Goal: Complete application form

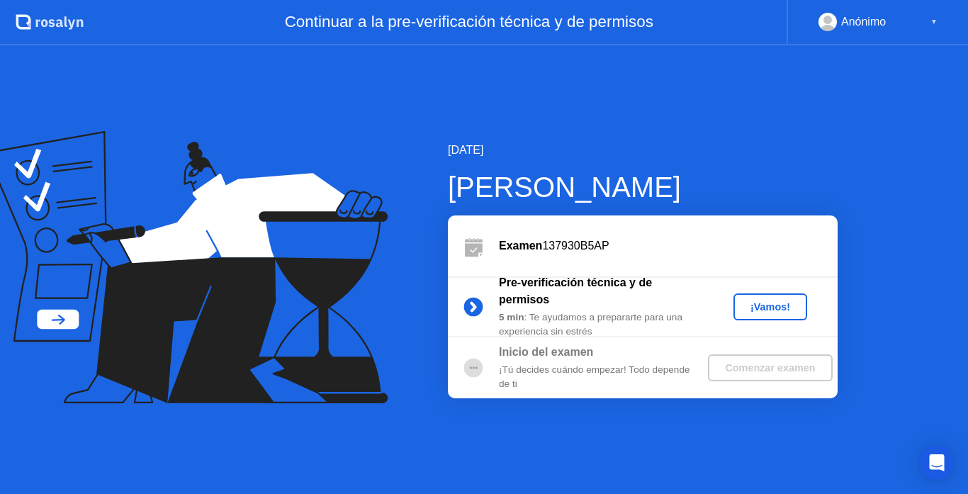
click at [753, 301] on div "¡Vamos!" at bounding box center [770, 306] width 62 height 11
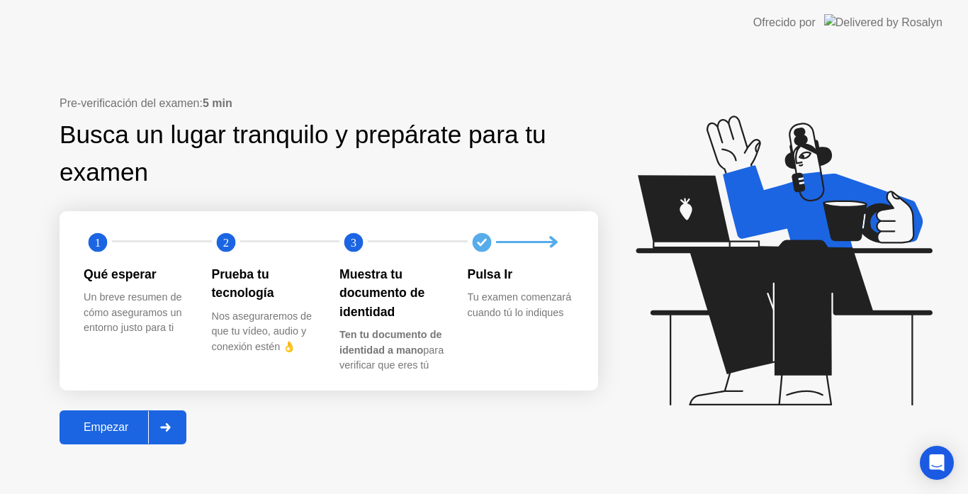
click at [108, 426] on div "Empezar" at bounding box center [106, 427] width 84 height 13
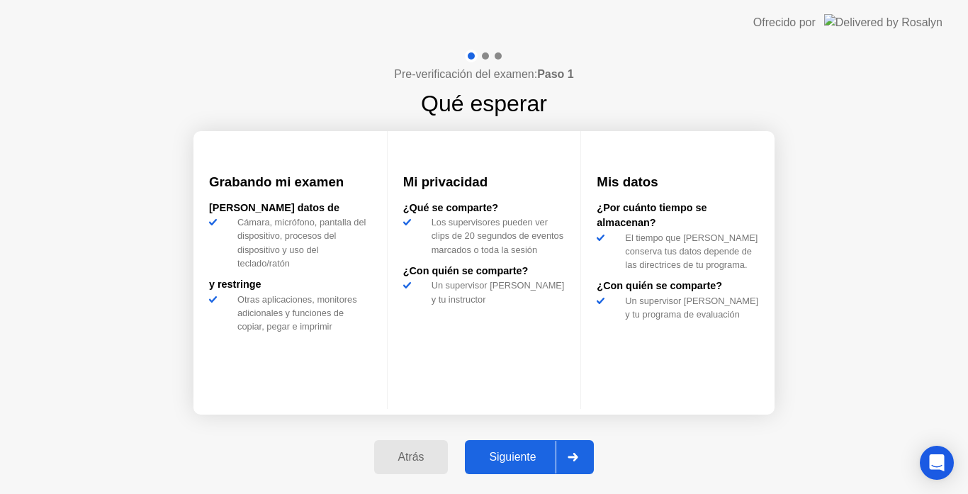
click at [549, 461] on div "Siguiente" at bounding box center [512, 457] width 86 height 13
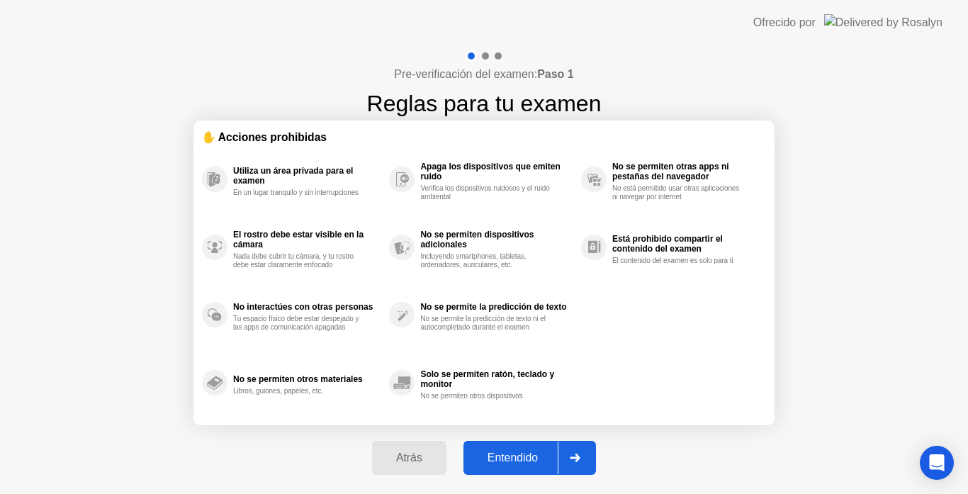
click at [559, 448] on button "Entendido" at bounding box center [530, 458] width 133 height 34
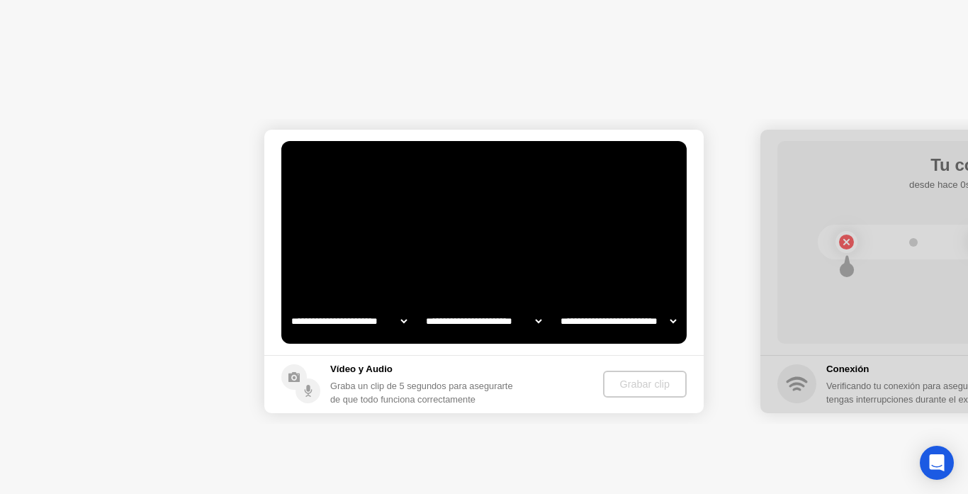
select select "**********"
select select "*******"
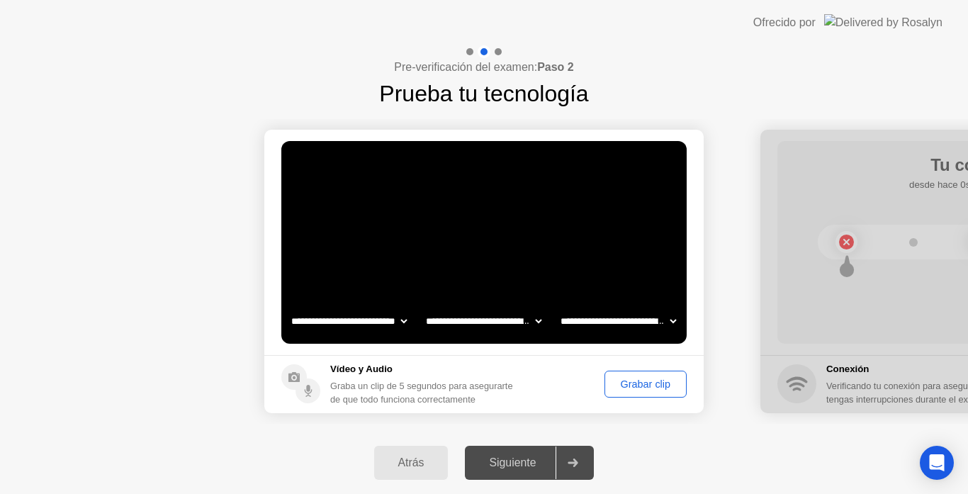
click at [635, 380] on div "Grabar clip" at bounding box center [646, 384] width 72 height 11
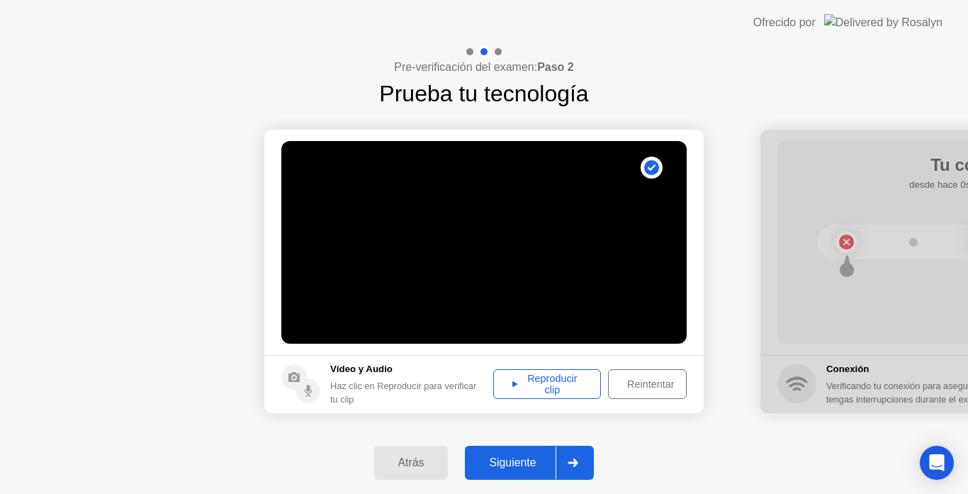
click at [557, 374] on div "Reproducir clip" at bounding box center [547, 384] width 98 height 23
click at [632, 382] on div "Reintentar" at bounding box center [650, 384] width 75 height 11
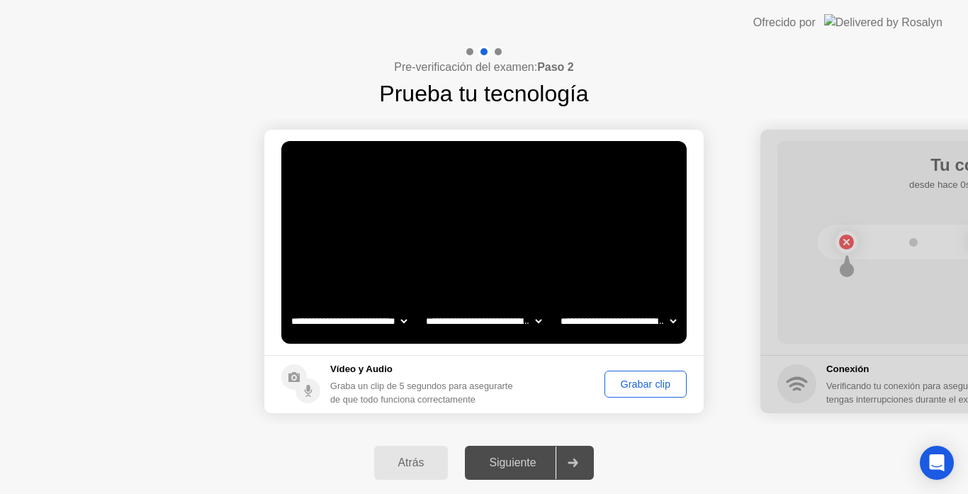
click at [610, 379] on div "Grabar clip" at bounding box center [646, 384] width 72 height 11
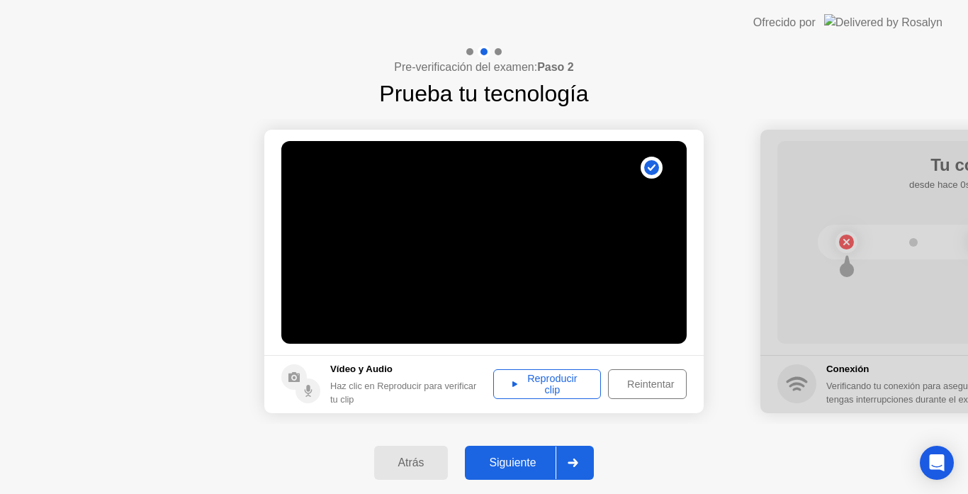
click at [531, 389] on div "Reproducir clip" at bounding box center [547, 384] width 98 height 23
click at [520, 453] on button "Siguiente" at bounding box center [529, 463] width 129 height 34
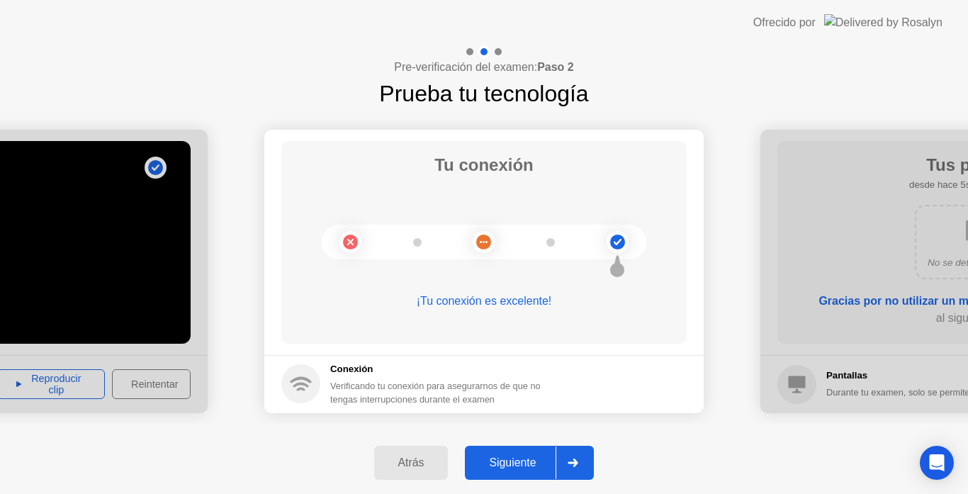
click at [527, 454] on button "Siguiente" at bounding box center [529, 463] width 129 height 34
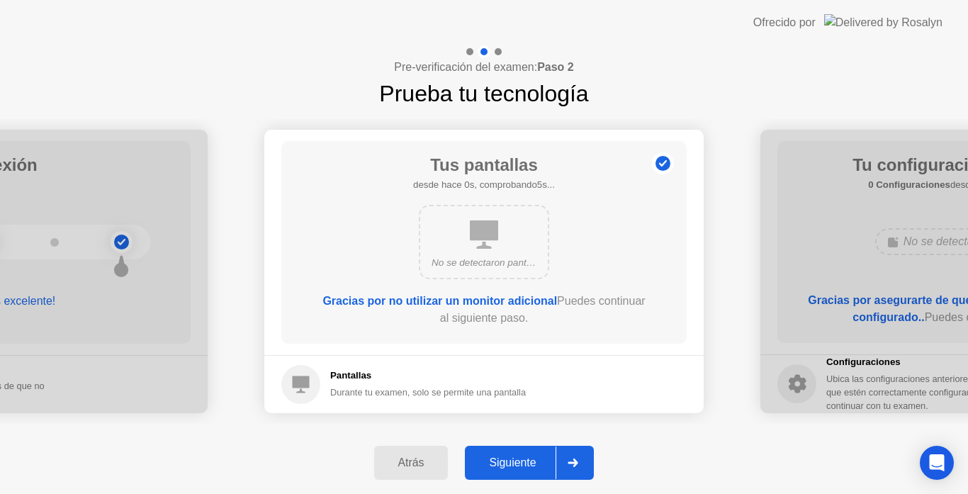
click at [525, 460] on div "Siguiente" at bounding box center [512, 463] width 86 height 13
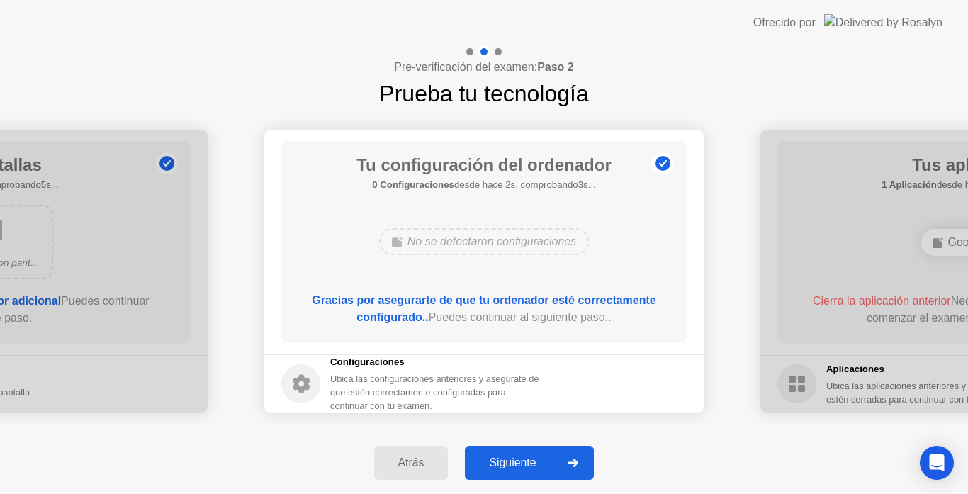
click at [497, 469] on div "Siguiente" at bounding box center [512, 463] width 86 height 13
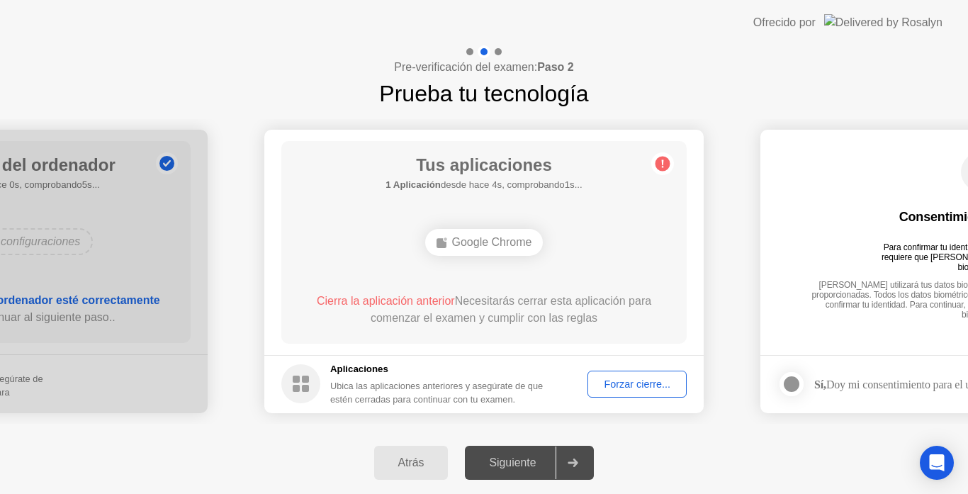
click at [596, 383] on div "Forzar cierre..." at bounding box center [637, 384] width 89 height 11
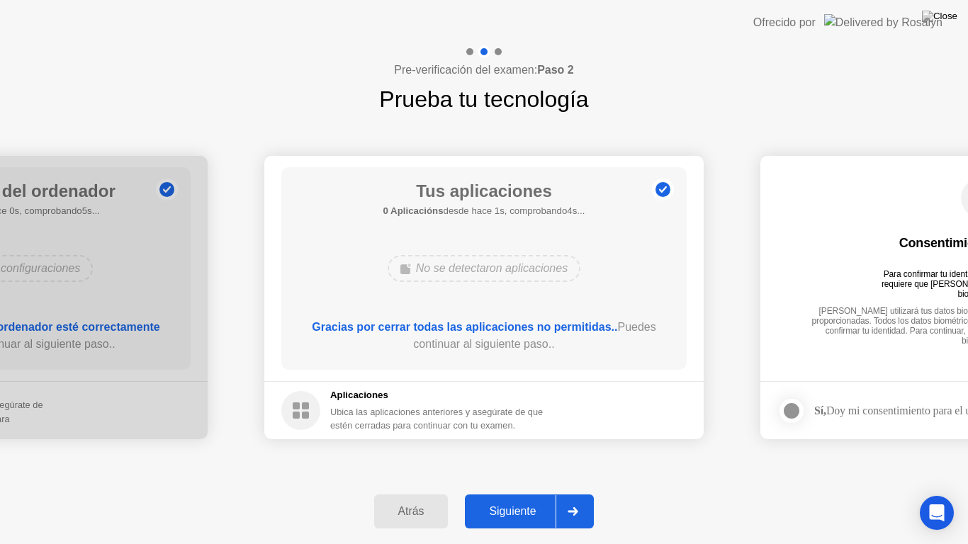
click at [501, 493] on button "Siguiente" at bounding box center [529, 512] width 129 height 34
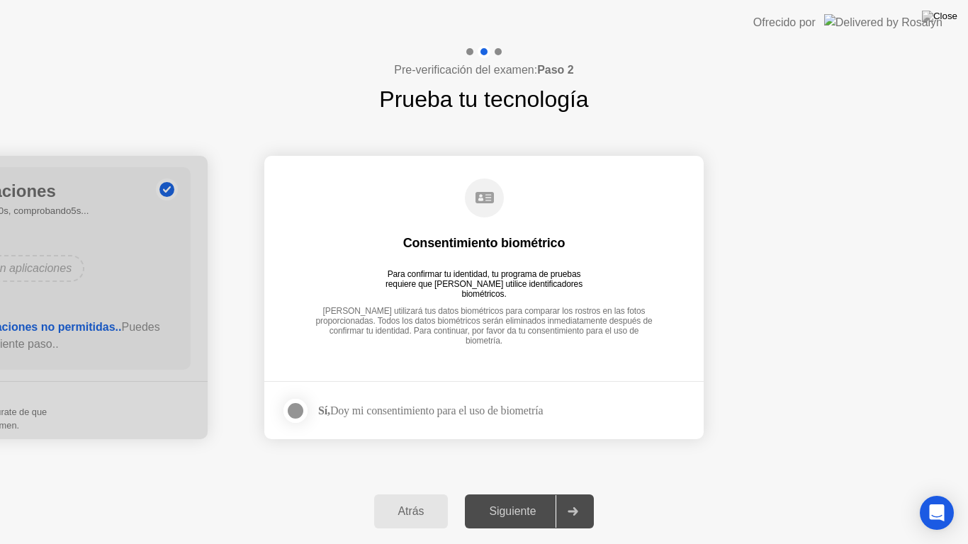
click at [294, 413] on div at bounding box center [295, 411] width 17 height 17
click at [500, 493] on button "Siguiente" at bounding box center [529, 512] width 129 height 34
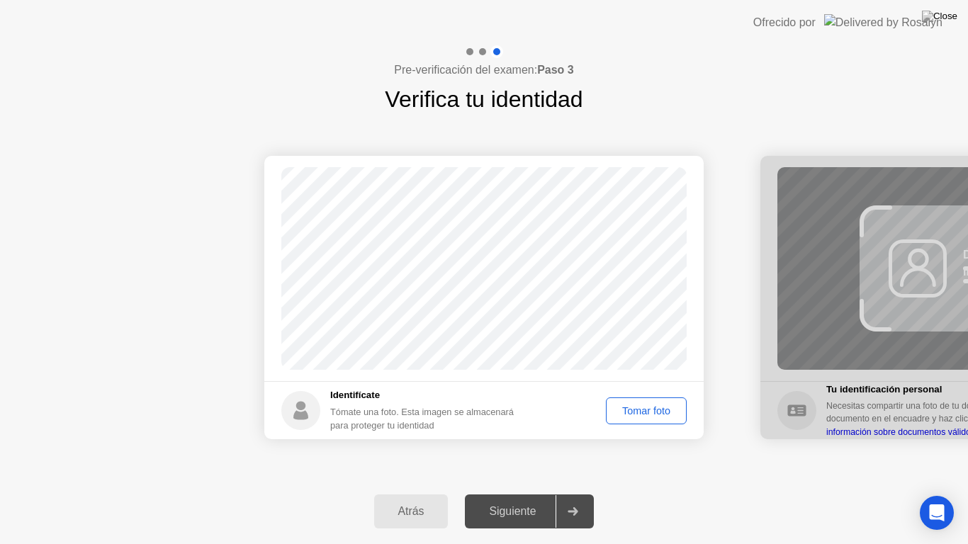
click at [649, 410] on div "Tomar foto" at bounding box center [646, 411] width 71 height 11
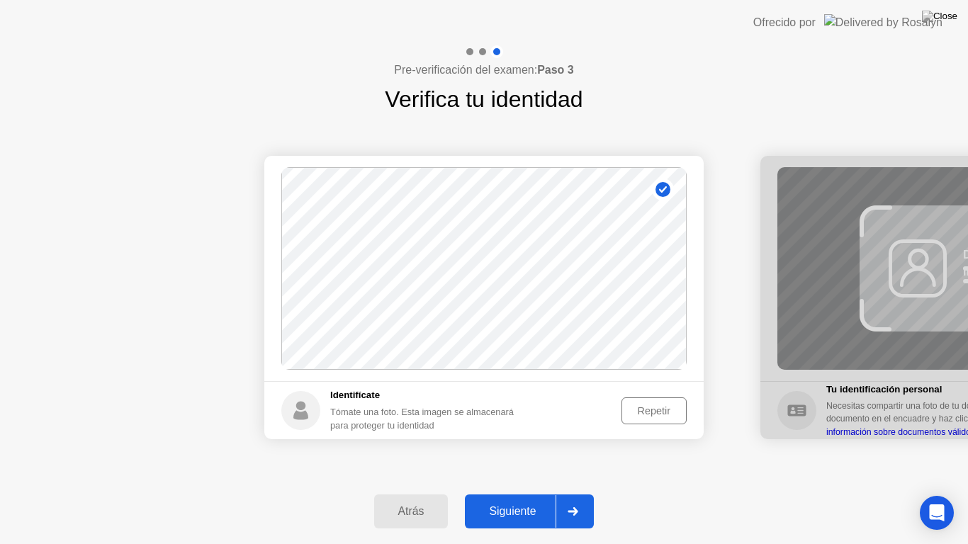
click at [635, 414] on div "Repetir" at bounding box center [654, 411] width 55 height 11
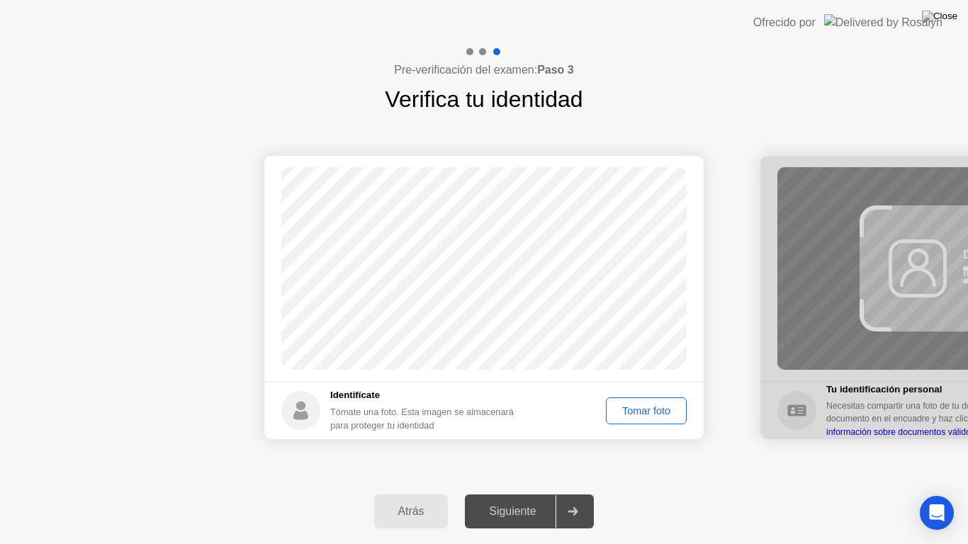
click at [635, 413] on div "Tomar foto" at bounding box center [646, 411] width 71 height 11
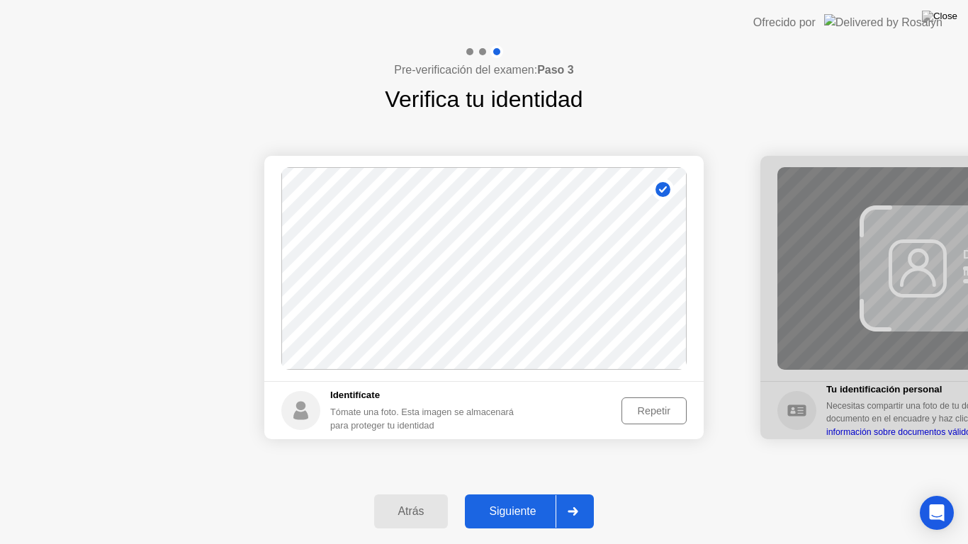
click at [529, 493] on div "Siguiente" at bounding box center [512, 511] width 86 height 13
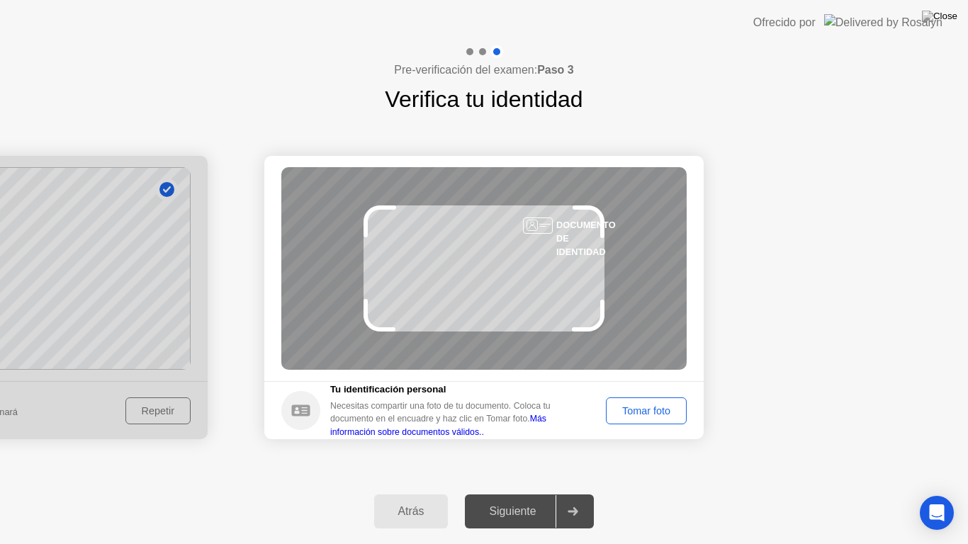
click at [622, 415] on div "Tomar foto" at bounding box center [646, 411] width 71 height 11
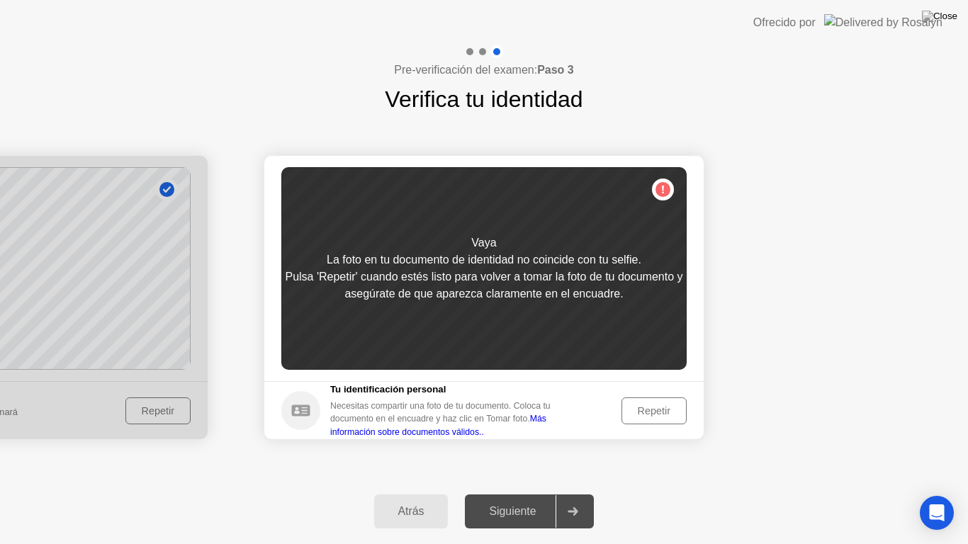
click at [628, 413] on div "Repetir" at bounding box center [654, 411] width 55 height 11
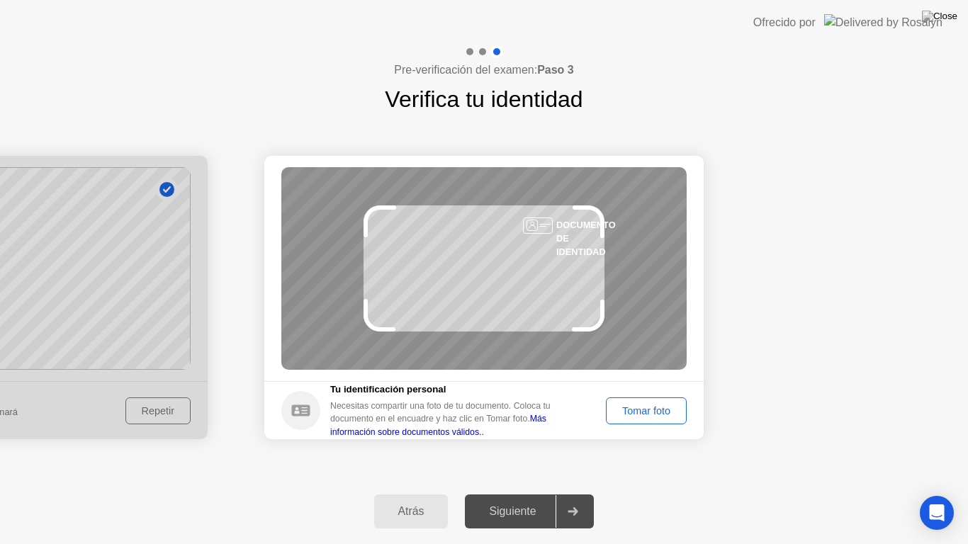
click at [628, 413] on div "Tomar foto" at bounding box center [646, 411] width 71 height 11
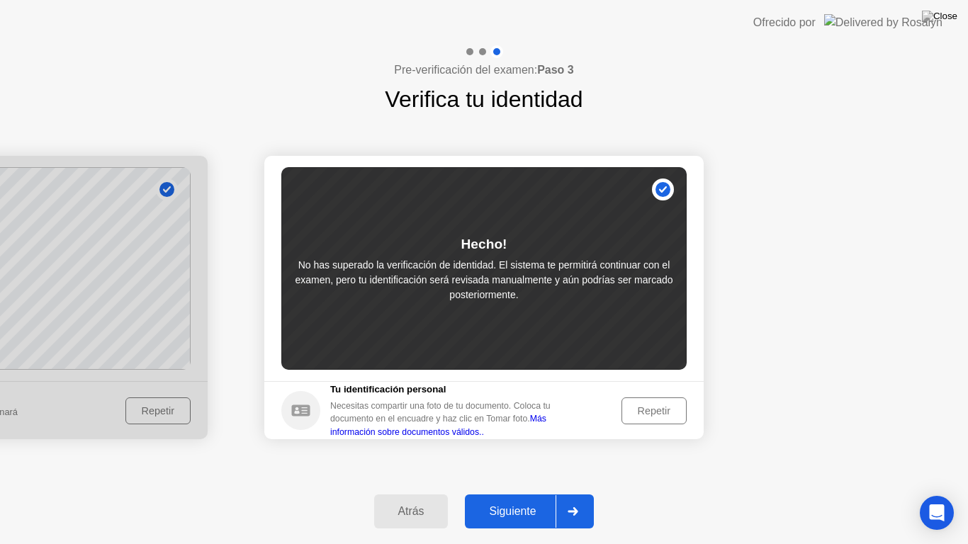
click at [540, 493] on div "Siguiente" at bounding box center [512, 511] width 86 height 13
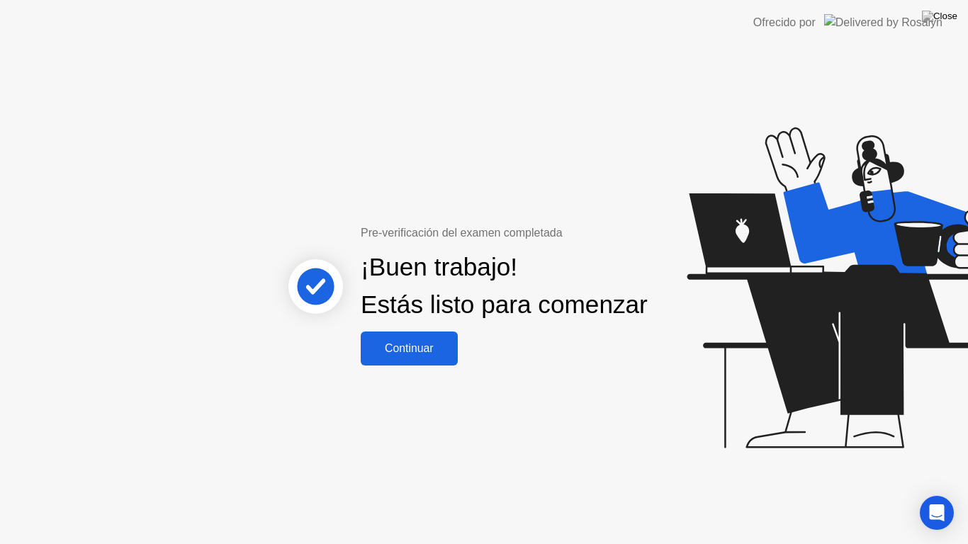
click at [415, 355] on div "Continuar" at bounding box center [409, 348] width 89 height 13
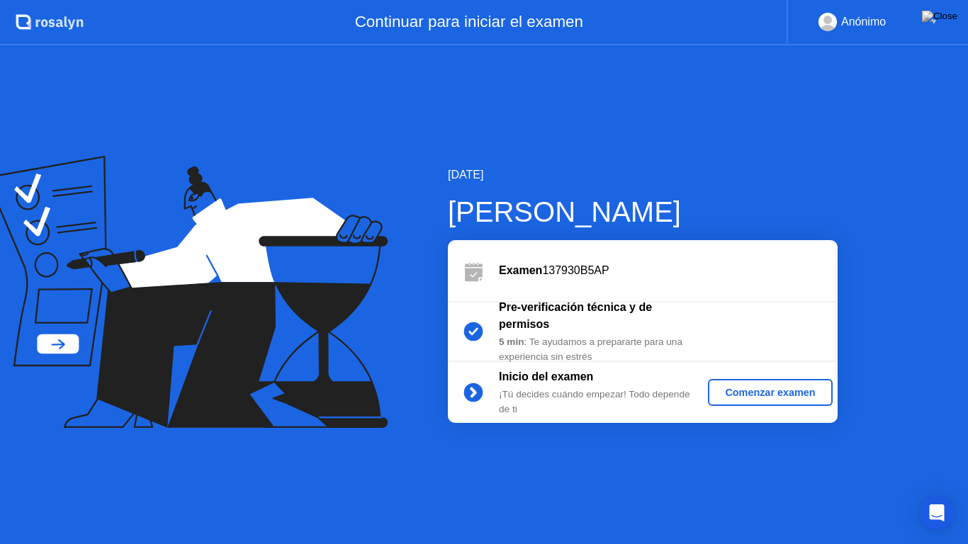
click at [766, 394] on div "Comenzar examen" at bounding box center [770, 392] width 113 height 11
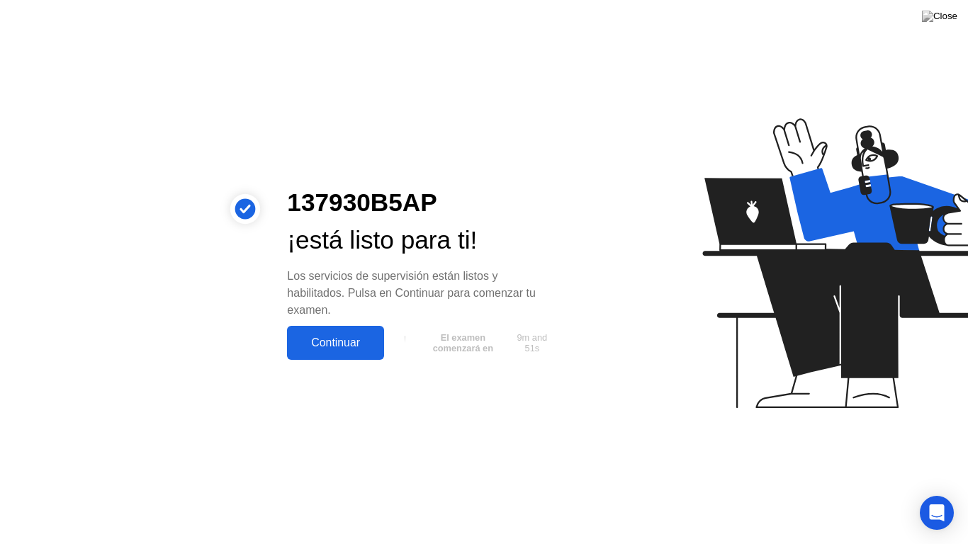
click at [339, 342] on div "Continuar" at bounding box center [335, 343] width 89 height 13
